Goal: Transaction & Acquisition: Purchase product/service

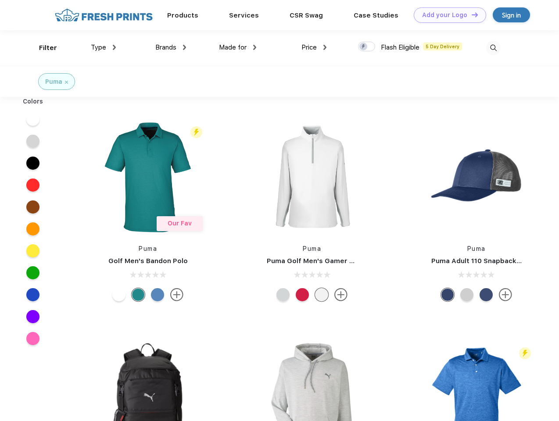
scroll to position [0, 0]
click at [447, 15] on link "Add your Logo Design Tool" at bounding box center [450, 14] width 72 height 15
click at [0, 0] on div "Design Tool" at bounding box center [0, 0] width 0 height 0
click at [471, 14] on link "Add your Logo Design Tool" at bounding box center [450, 14] width 72 height 15
click at [42, 48] on div "Filter" at bounding box center [48, 48] width 18 height 10
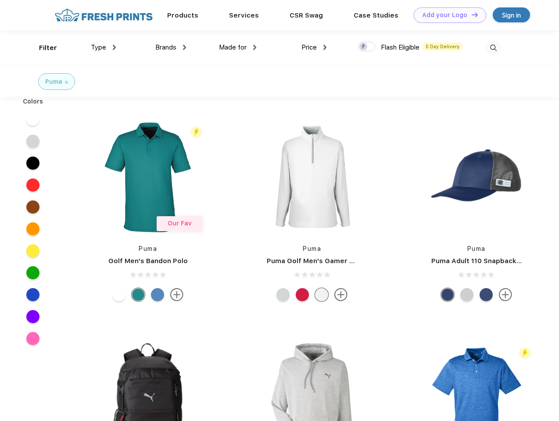
click at [104, 47] on span "Type" at bounding box center [98, 47] width 15 height 8
click at [171, 47] on span "Brands" at bounding box center [165, 47] width 21 height 8
click at [238, 47] on span "Made for" at bounding box center [233, 47] width 28 height 8
click at [314, 47] on span "Price" at bounding box center [308, 47] width 15 height 8
click at [367, 47] on div at bounding box center [366, 47] width 17 height 10
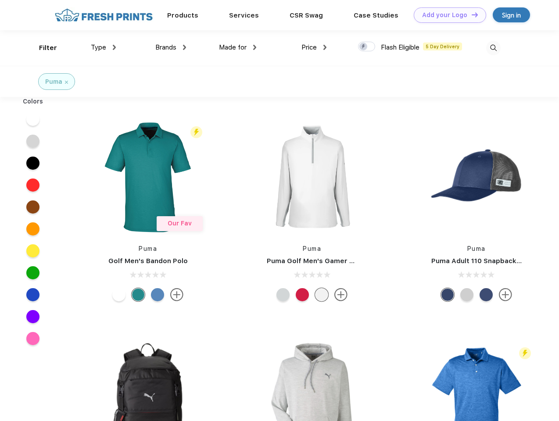
click at [364, 47] on input "checkbox" at bounding box center [361, 44] width 6 height 6
click at [493, 48] on img at bounding box center [493, 48] width 14 height 14
